Goal: Transaction & Acquisition: Purchase product/service

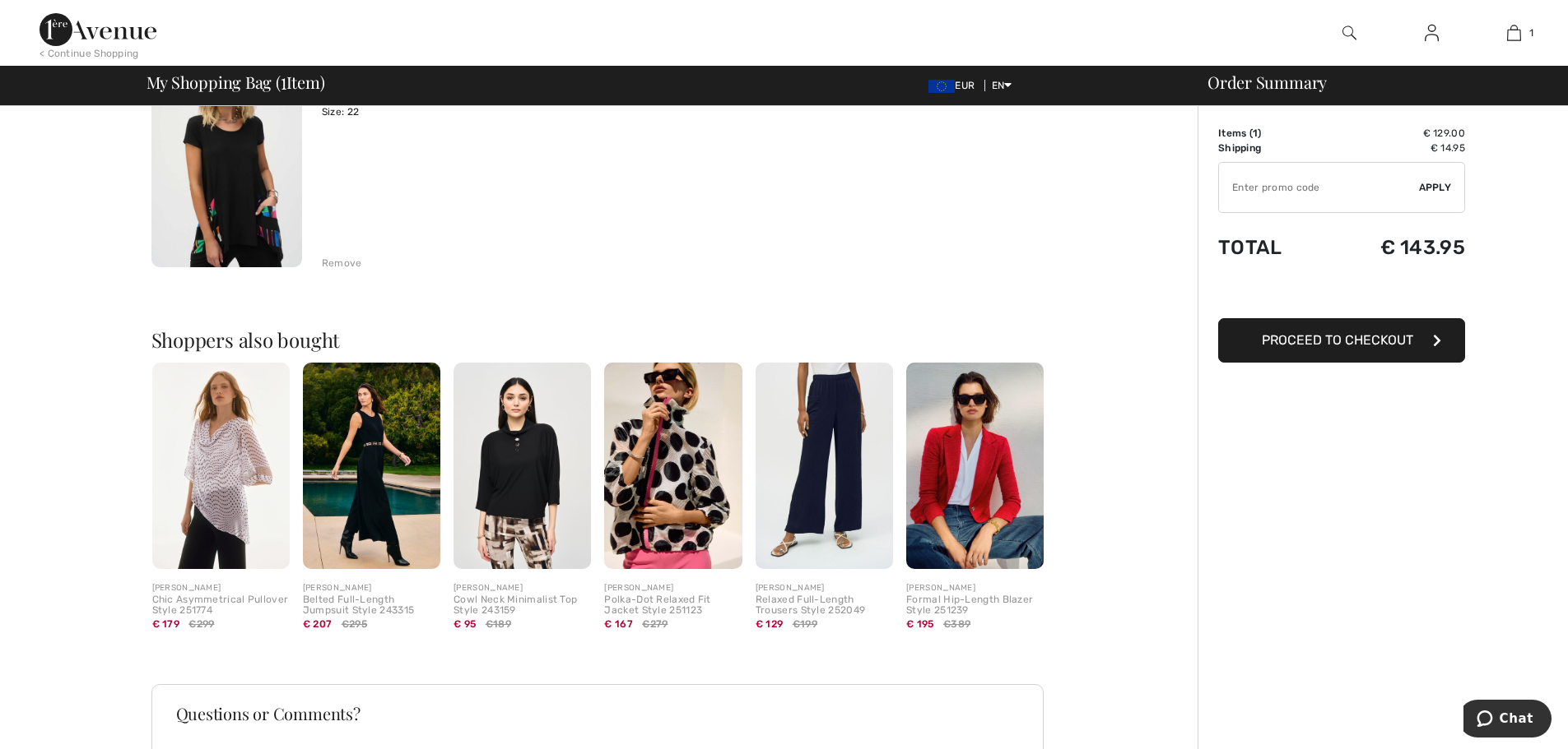
scroll to position [230, 0]
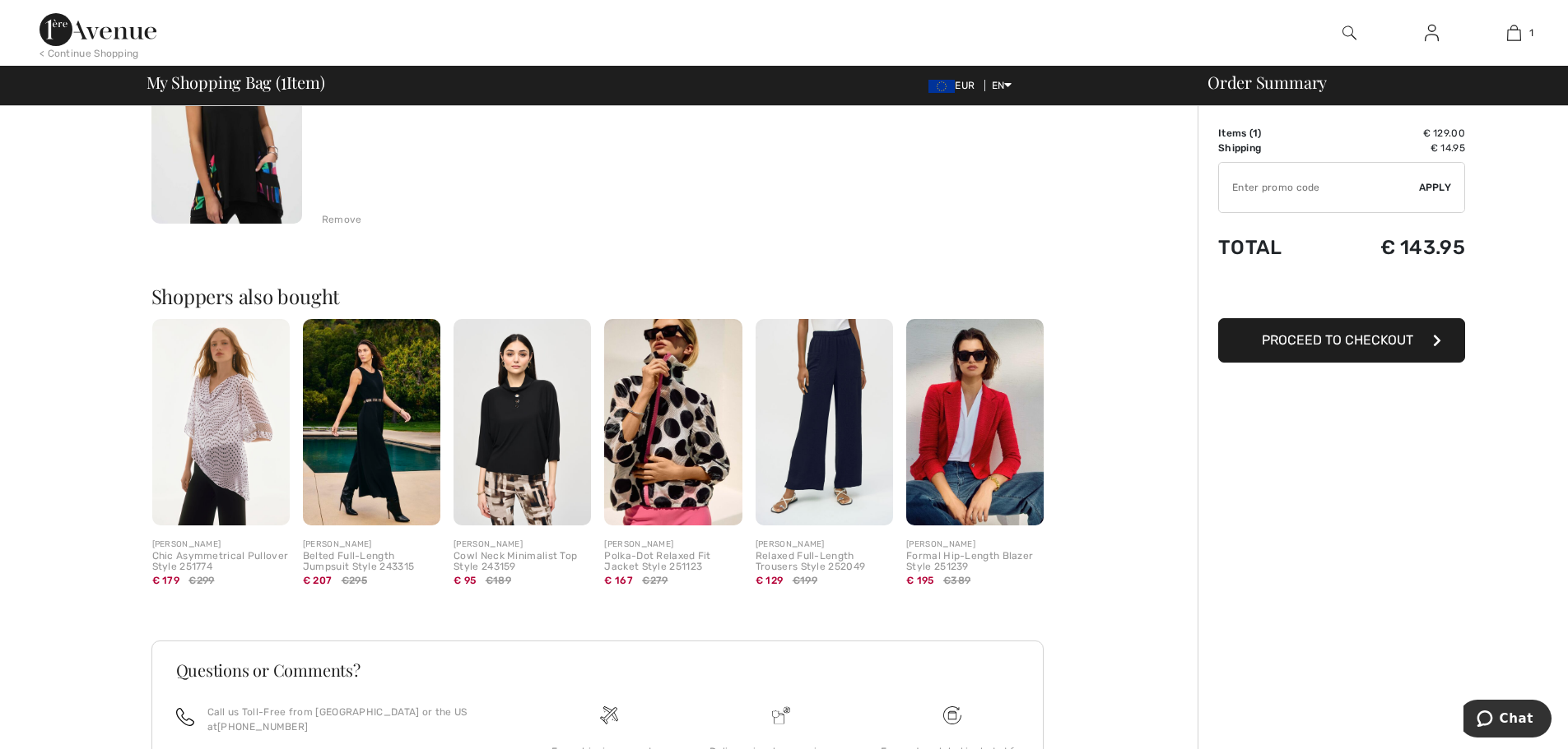
click at [1311, 333] on span "Proceed to Checkout" at bounding box center [1338, 341] width 151 height 16
